Goal: Task Accomplishment & Management: Manage account settings

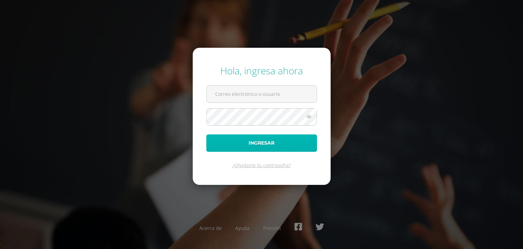
click at [294, 141] on button "Ingresar" at bounding box center [261, 142] width 111 height 17
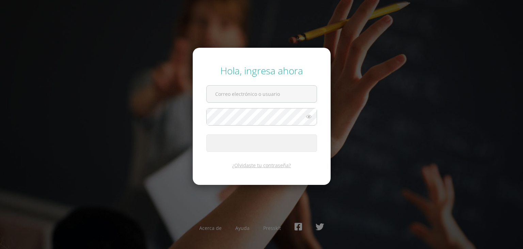
type input "[EMAIL_ADDRESS][DOMAIN_NAME]"
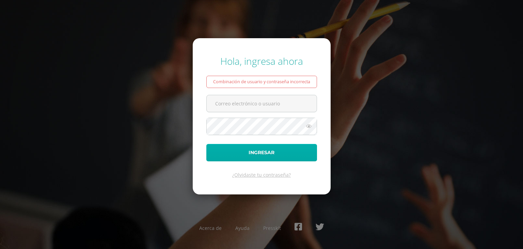
type input "[EMAIL_ADDRESS][DOMAIN_NAME]"
click at [277, 155] on button "Ingresar" at bounding box center [261, 152] width 111 height 17
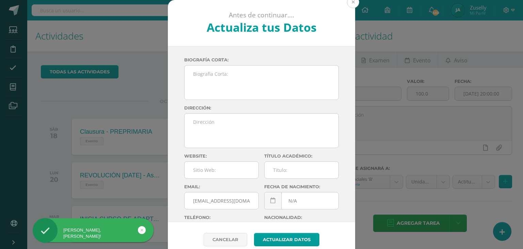
click at [350, 2] on button at bounding box center [353, 2] width 12 height 12
